Goal: Transaction & Acquisition: Purchase product/service

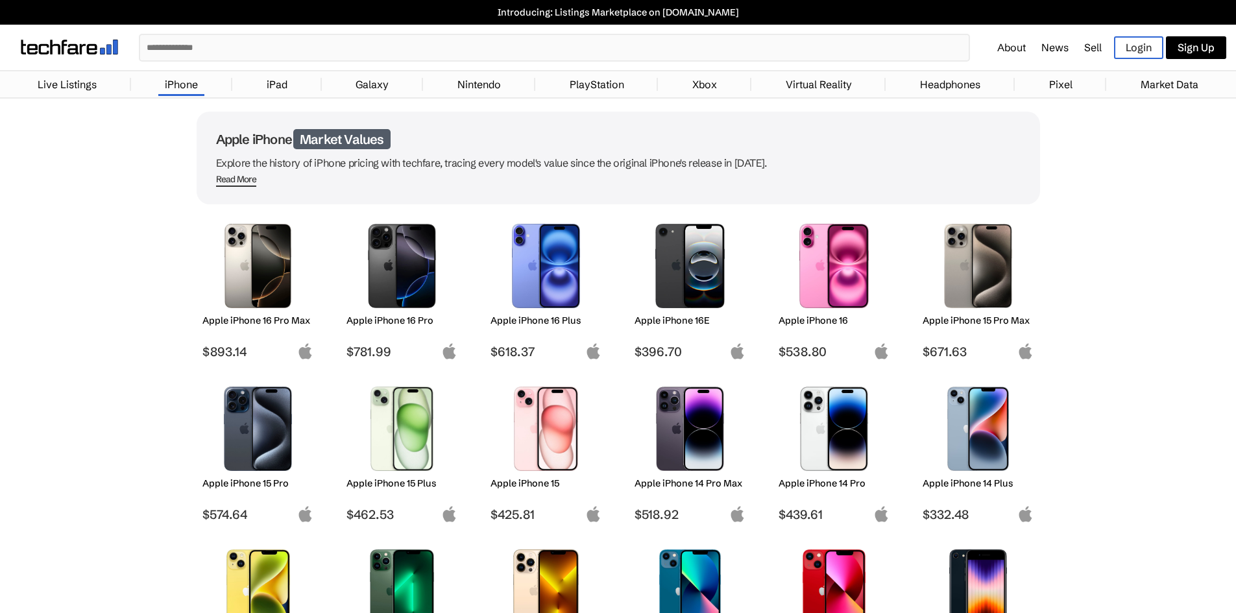
click at [348, 36] on input "text" at bounding box center [554, 47] width 829 height 25
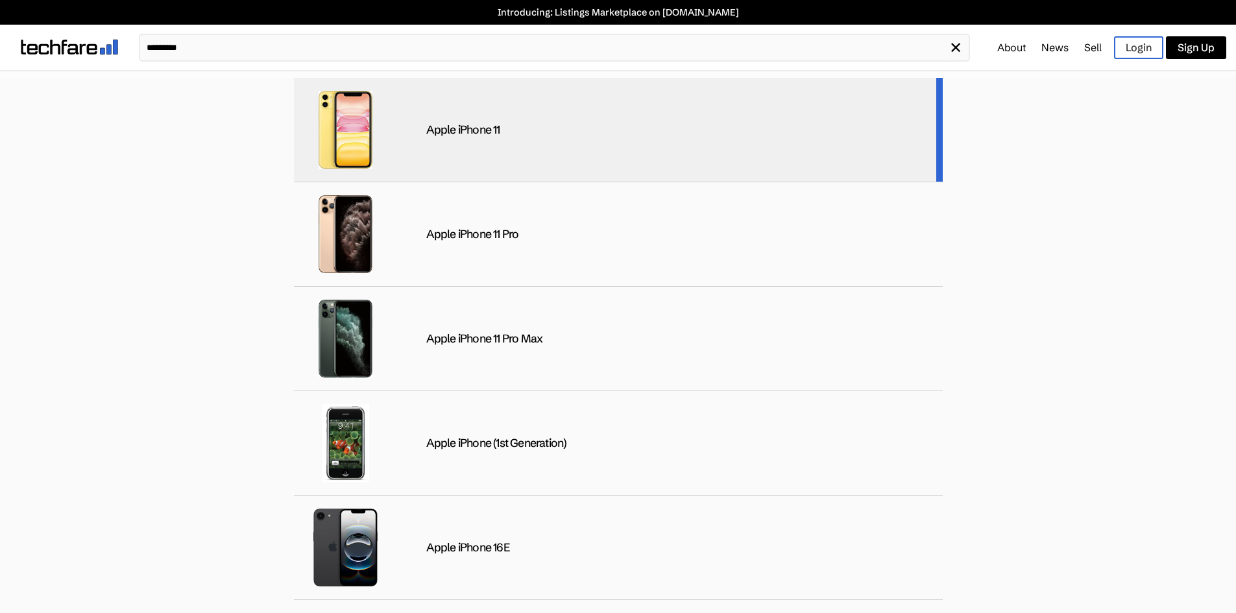
type input "*********"
click at [464, 133] on div "Apple iPhone 11" at bounding box center [463, 130] width 74 height 15
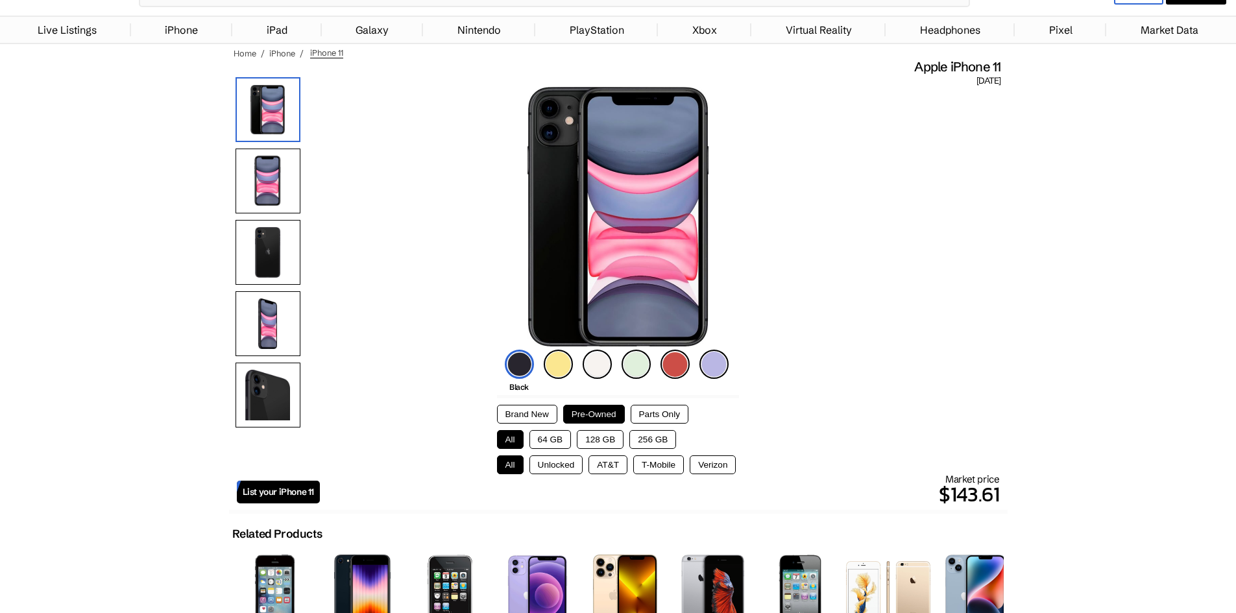
scroll to position [130, 0]
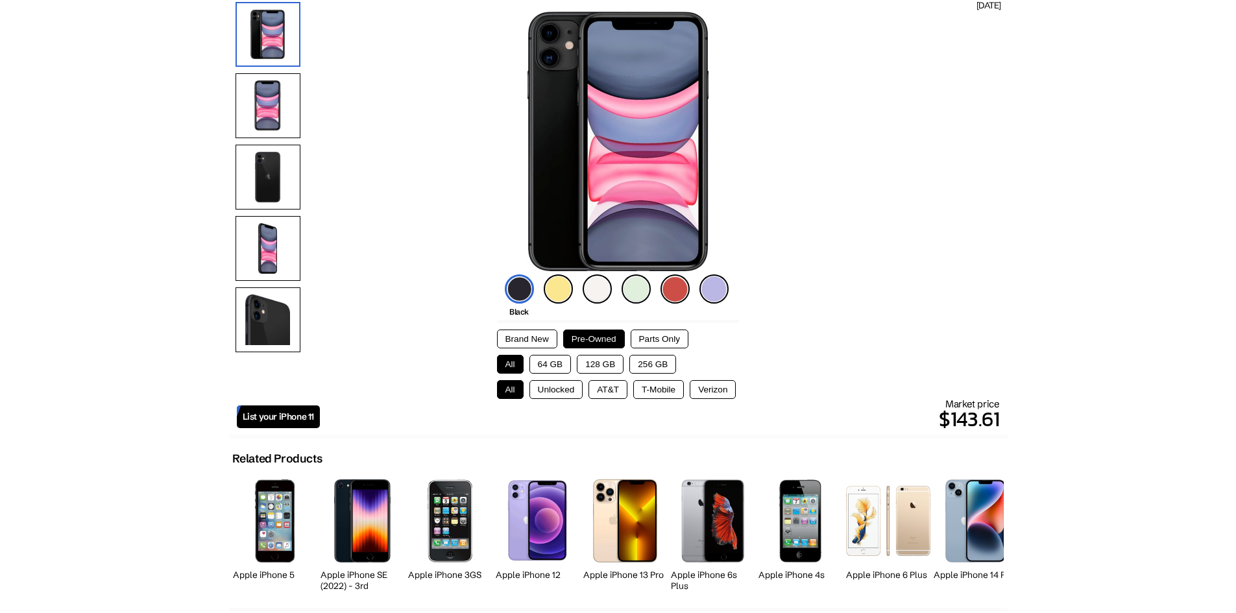
click at [596, 364] on button "128 GB" at bounding box center [600, 364] width 47 height 19
click at [559, 391] on button "Unlocked" at bounding box center [556, 389] width 54 height 19
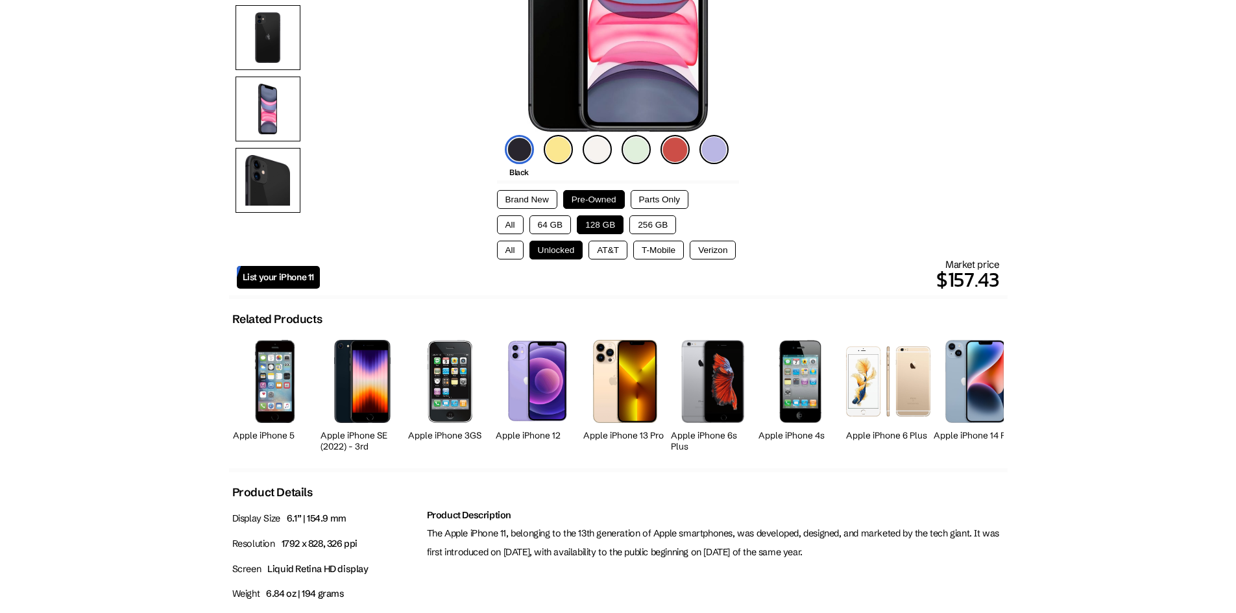
scroll to position [389, 0]
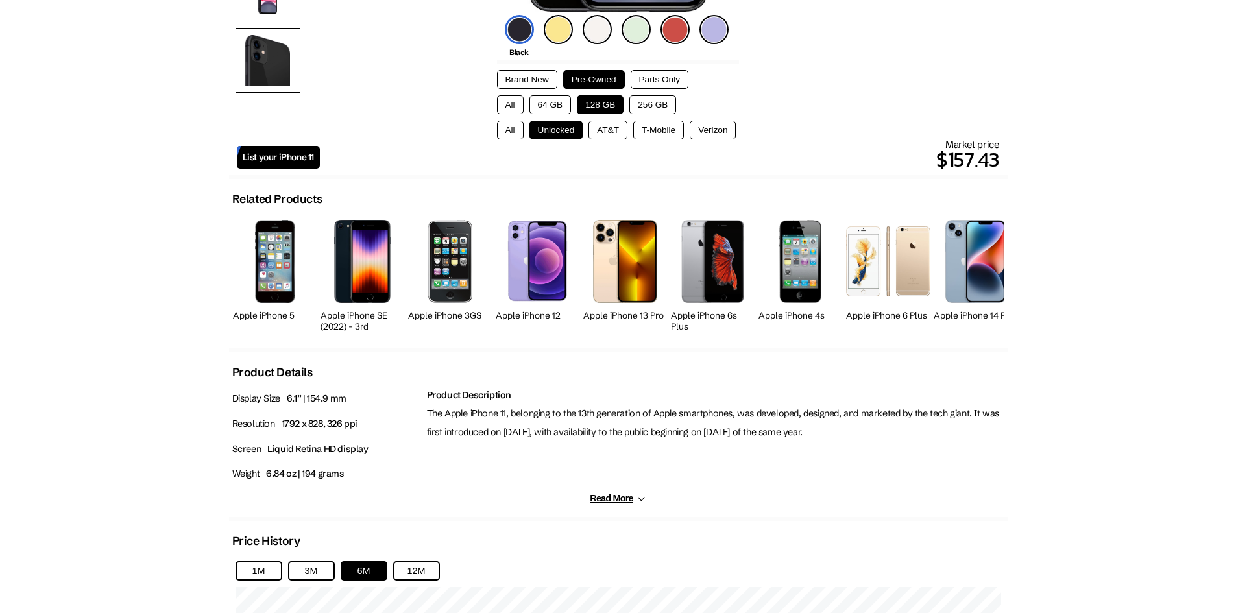
click at [612, 502] on button "Read More" at bounding box center [618, 498] width 56 height 11
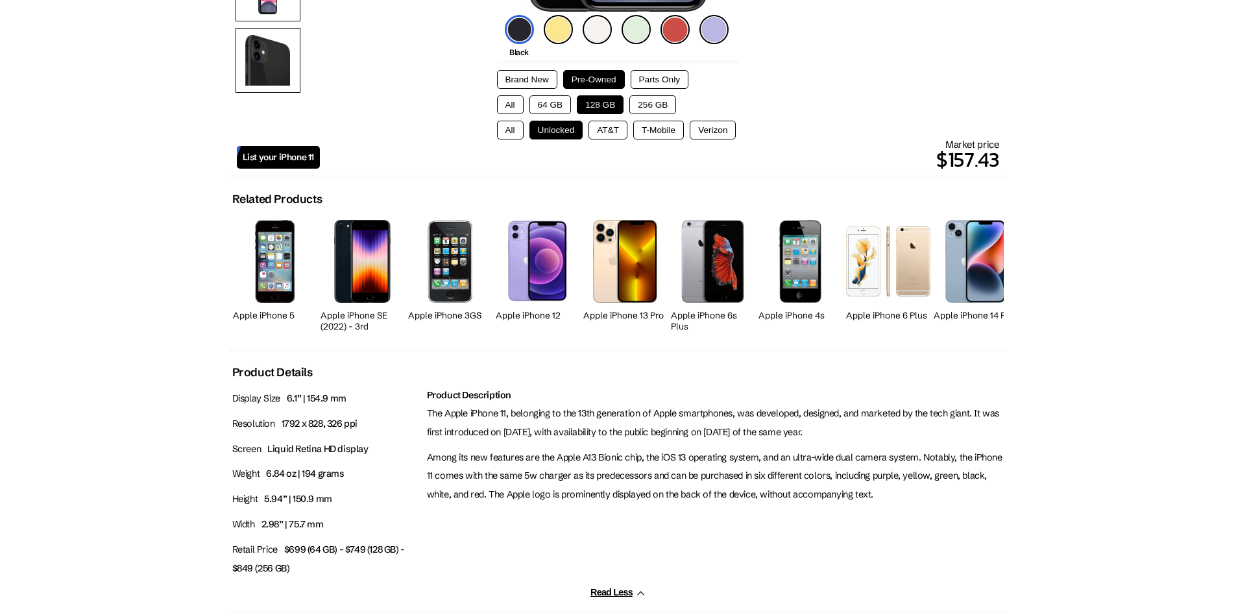
click at [629, 436] on p "The Apple iPhone 11, belonging to the 13th generation of Apple smartphones, was…" at bounding box center [716, 423] width 578 height 38
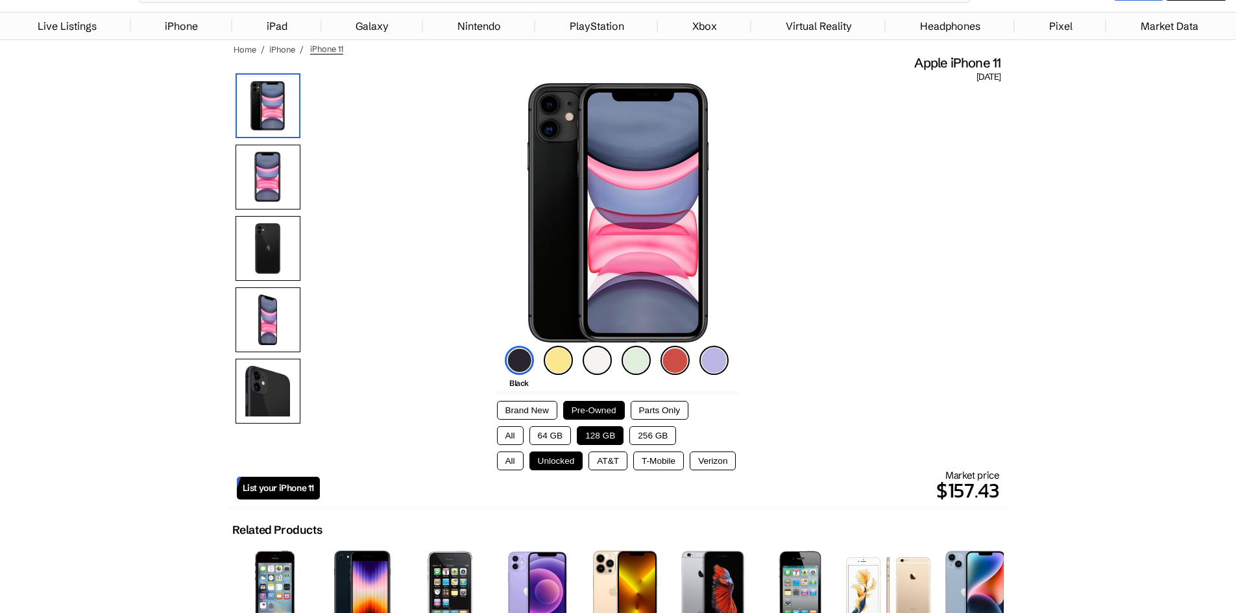
scroll to position [324, 0]
